Goal: Task Accomplishment & Management: Manage account settings

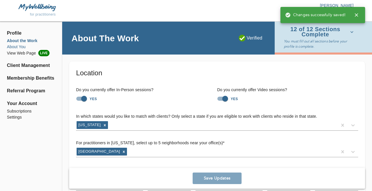
click at [16, 44] on li "About You" at bounding box center [31, 47] width 48 height 6
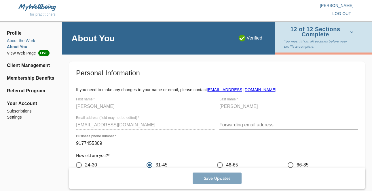
click at [24, 40] on li "About the Work" at bounding box center [31, 41] width 48 height 6
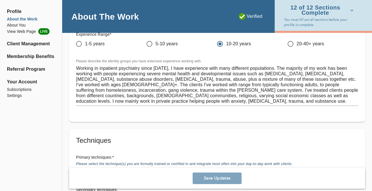
scroll to position [860, 0]
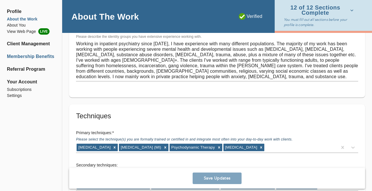
click at [37, 57] on li "Membership Benefits" at bounding box center [31, 56] width 48 height 7
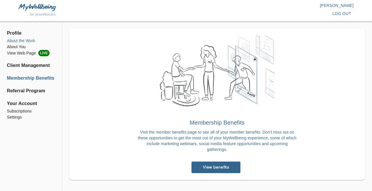
click at [18, 40] on li "About the Work" at bounding box center [31, 41] width 48 height 6
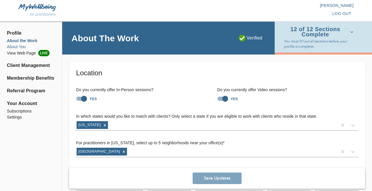
click at [21, 50] on li "About You" at bounding box center [31, 47] width 48 height 6
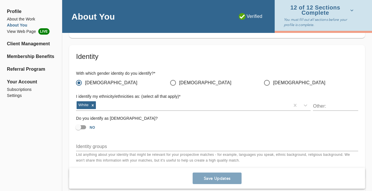
scroll to position [516, 0]
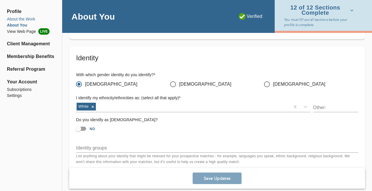
click at [17, 20] on li "About the Work" at bounding box center [31, 19] width 48 height 6
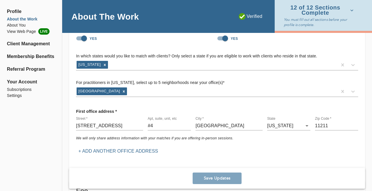
scroll to position [60, 0]
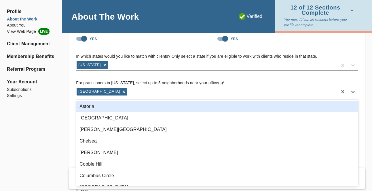
click at [132, 93] on div "[GEOGRAPHIC_DATA]" at bounding box center [206, 91] width 261 height 9
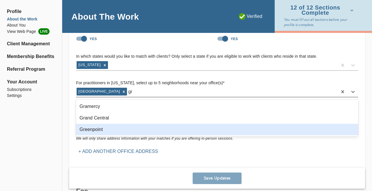
type input "g"
type input "Gree"
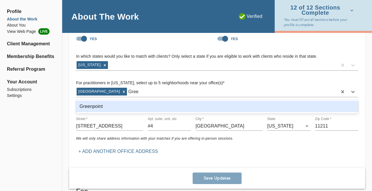
click at [115, 105] on div "Greenpoint" at bounding box center [217, 106] width 282 height 12
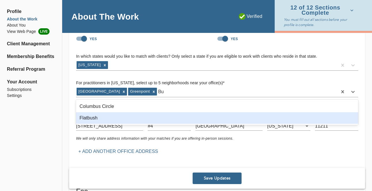
type input "B"
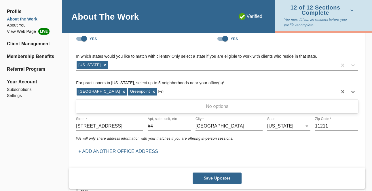
type input "F"
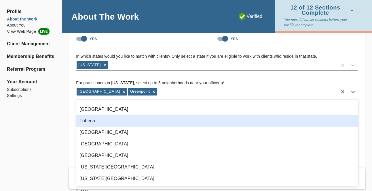
scroll to position [342, 0]
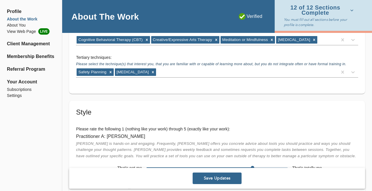
scroll to position [1223, 0]
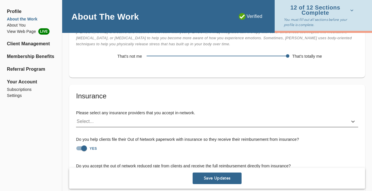
click at [93, 121] on div "Select..." at bounding box center [85, 121] width 17 height 7
click at [84, 122] on div "Select..." at bounding box center [85, 121] width 17 height 7
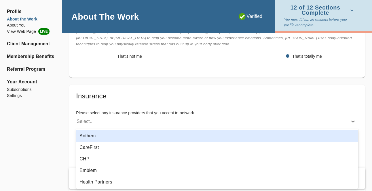
click at [187, 108] on div "Please select any insurance providers that you accept in-network. option Anthem…" at bounding box center [216, 118] width 291 height 26
click at [198, 123] on div "Select..." at bounding box center [212, 121] width 272 height 9
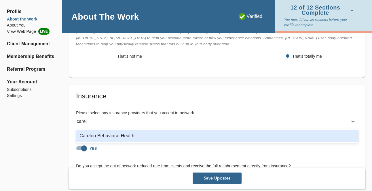
type input "carelo"
click at [165, 138] on div "Carelon Behavioral Health" at bounding box center [217, 136] width 282 height 12
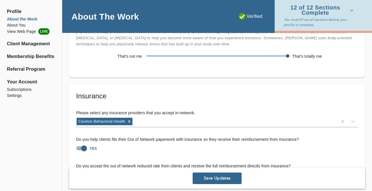
click at [224, 178] on span "Save Updates" at bounding box center [217, 177] width 44 height 5
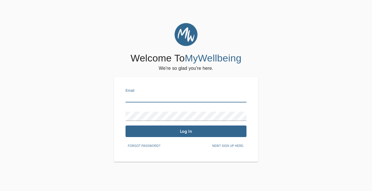
click at [149, 99] on input "text" at bounding box center [186, 97] width 121 height 9
type input "[EMAIL_ADDRESS][DOMAIN_NAME]"
click at [201, 130] on span "Log In" at bounding box center [186, 130] width 116 height 5
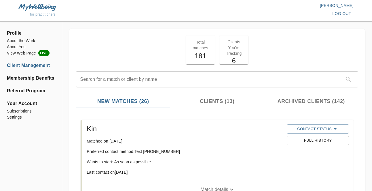
scroll to position [6, 0]
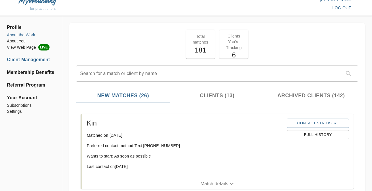
click at [19, 36] on li "About the Work" at bounding box center [31, 35] width 48 height 6
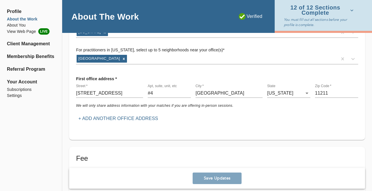
scroll to position [75, 0]
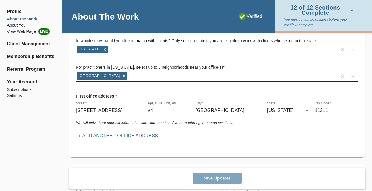
click at [162, 77] on div "[GEOGRAPHIC_DATA]" at bounding box center [206, 75] width 261 height 9
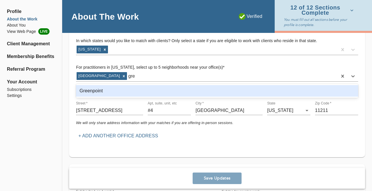
type input "gree"
click at [117, 90] on div "Greenpoint" at bounding box center [217, 91] width 282 height 12
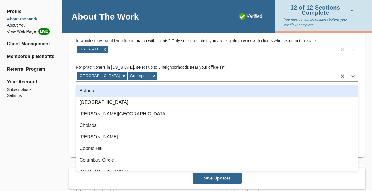
scroll to position [3, 0]
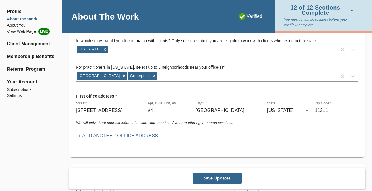
click at [230, 179] on span "Save Updates" at bounding box center [217, 177] width 44 height 5
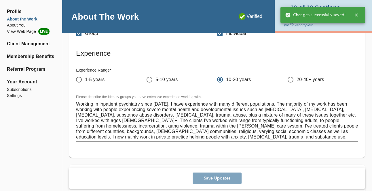
scroll to position [1223, 0]
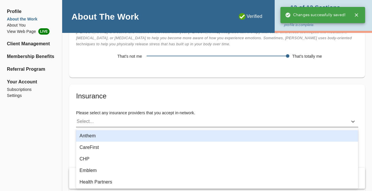
click at [113, 122] on div "Select..." at bounding box center [212, 121] width 272 height 9
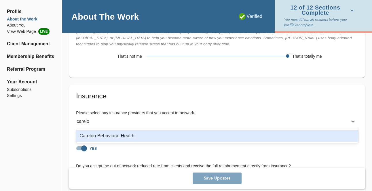
type input "carelon"
click at [104, 136] on div "Carelon Behavioral Health" at bounding box center [217, 136] width 282 height 12
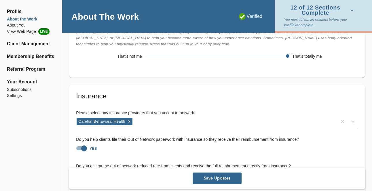
click at [227, 182] on button "Save Updates" at bounding box center [217, 178] width 49 height 12
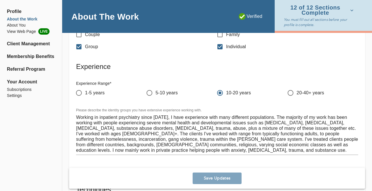
scroll to position [872, 0]
